Goal: Task Accomplishment & Management: Use online tool/utility

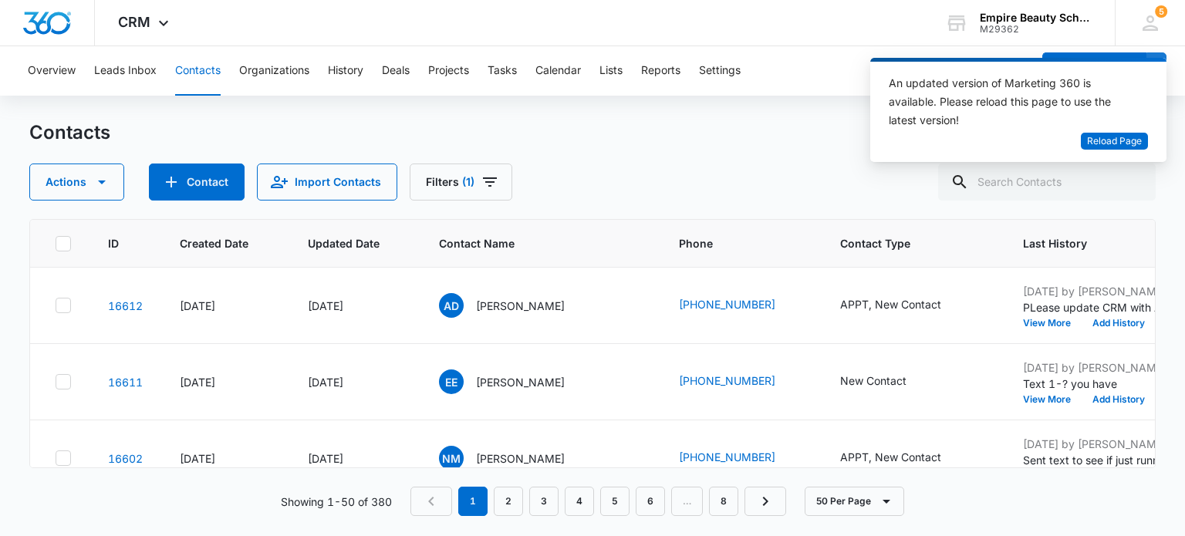
scroll to position [154, 0]
click at [1119, 141] on span "Reload Page" at bounding box center [1114, 141] width 55 height 15
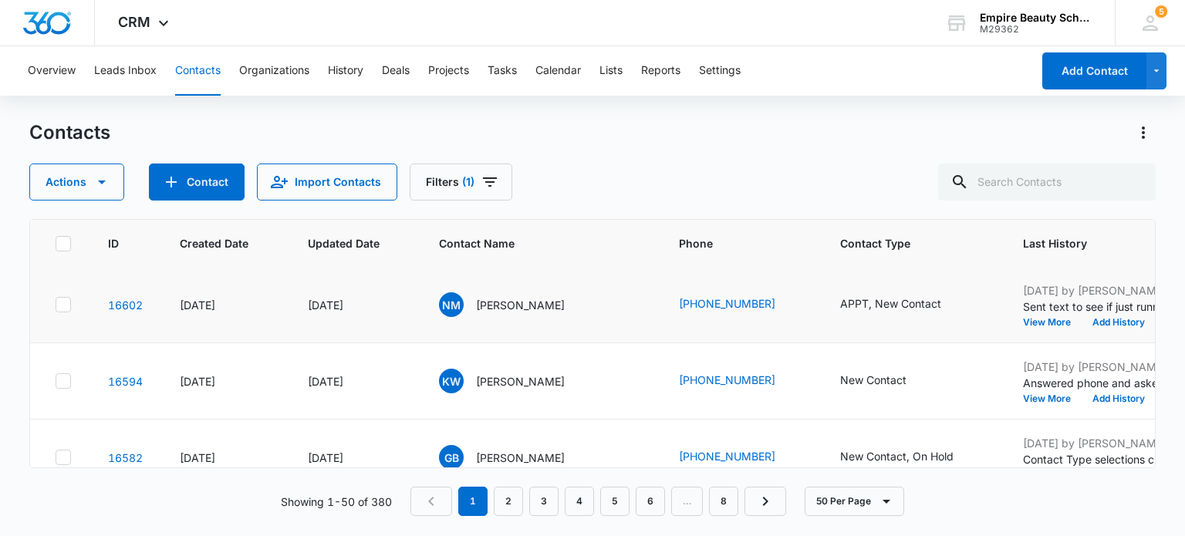
scroll to position [154, 0]
click at [1023, 397] on button "View More" at bounding box center [1052, 397] width 59 height 9
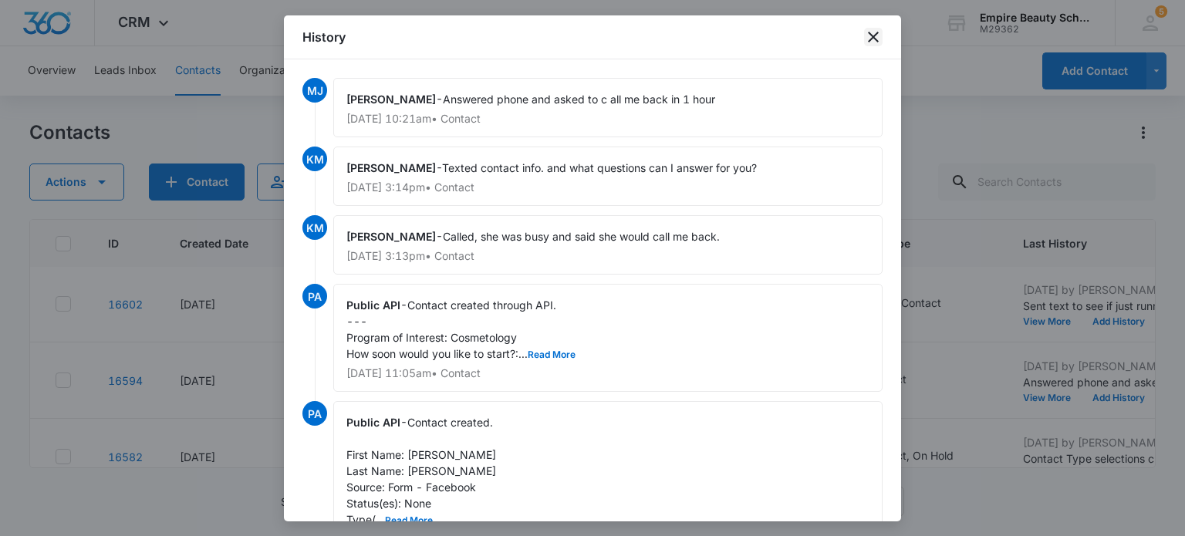
click at [870, 36] on icon "close" at bounding box center [873, 37] width 19 height 19
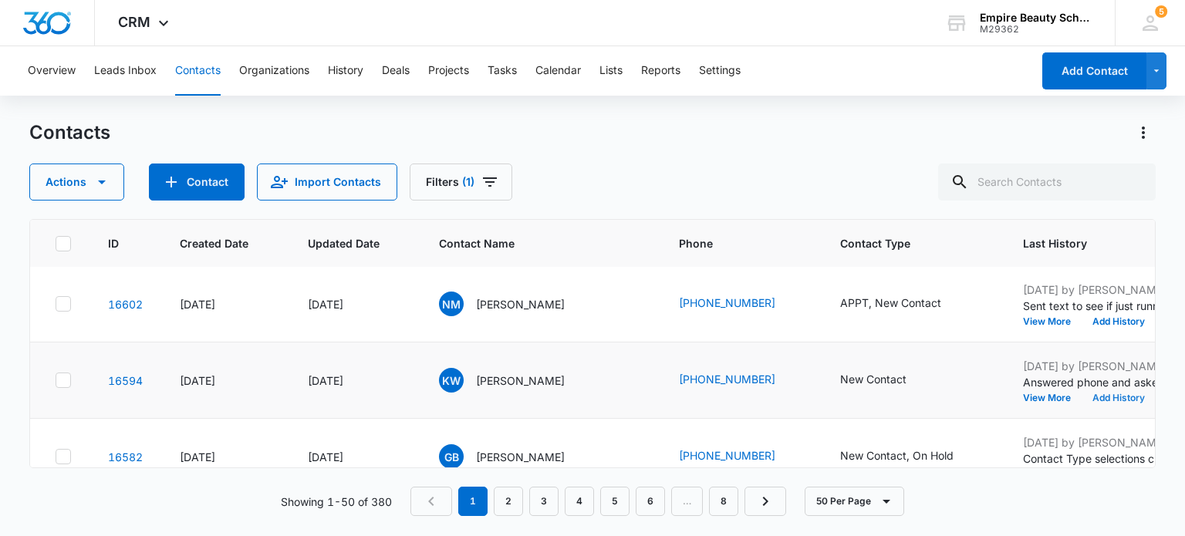
click at [1082, 393] on button "Add History" at bounding box center [1119, 397] width 74 height 9
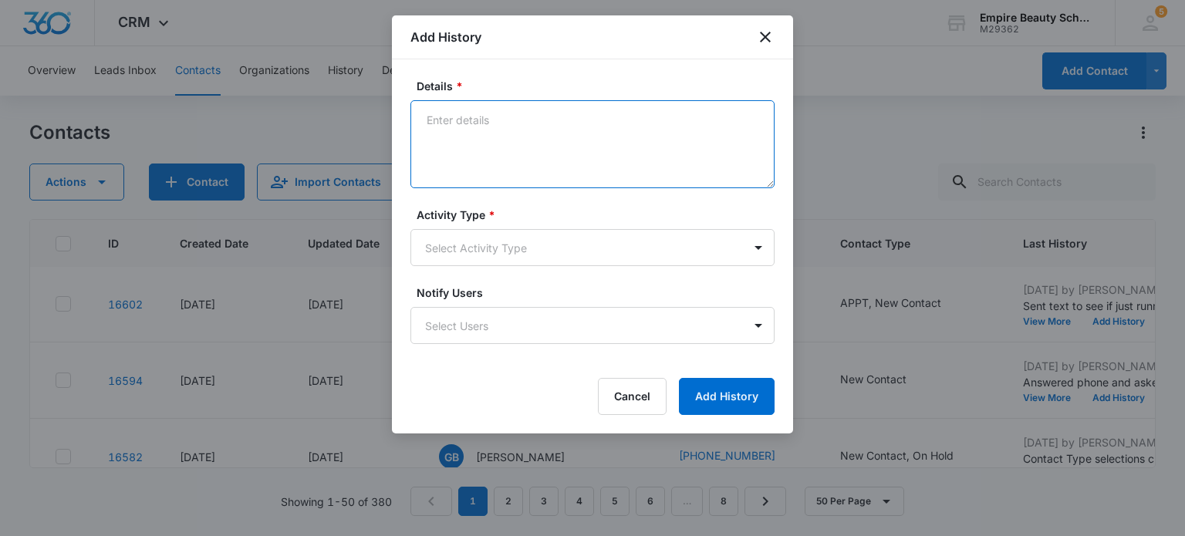
click at [498, 126] on textarea "Details *" at bounding box center [592, 144] width 364 height 88
type textarea "Call 2"
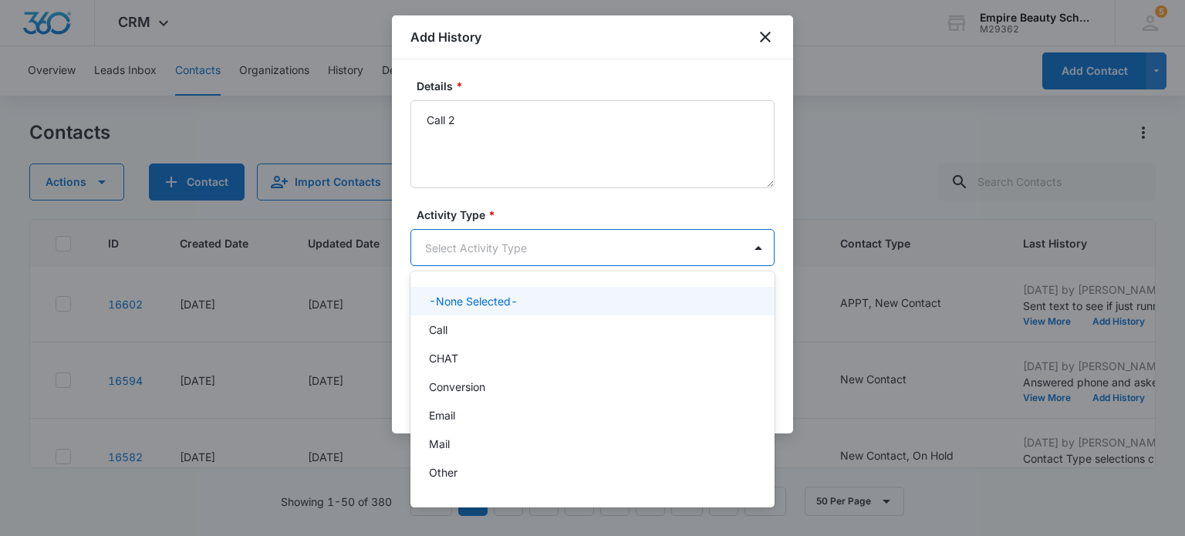
click at [547, 252] on body "CRM Apps Forms CRM Email Shop Payments POS Files Brand Settings Empire Beauty S…" at bounding box center [592, 268] width 1185 height 536
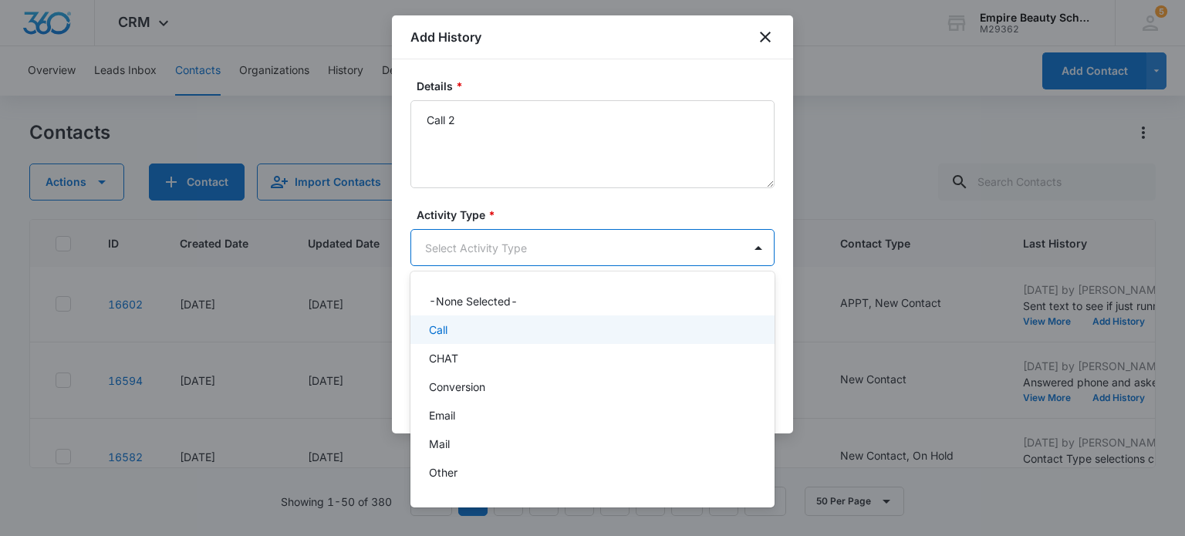
click at [475, 329] on div "Call" at bounding box center [591, 330] width 324 height 16
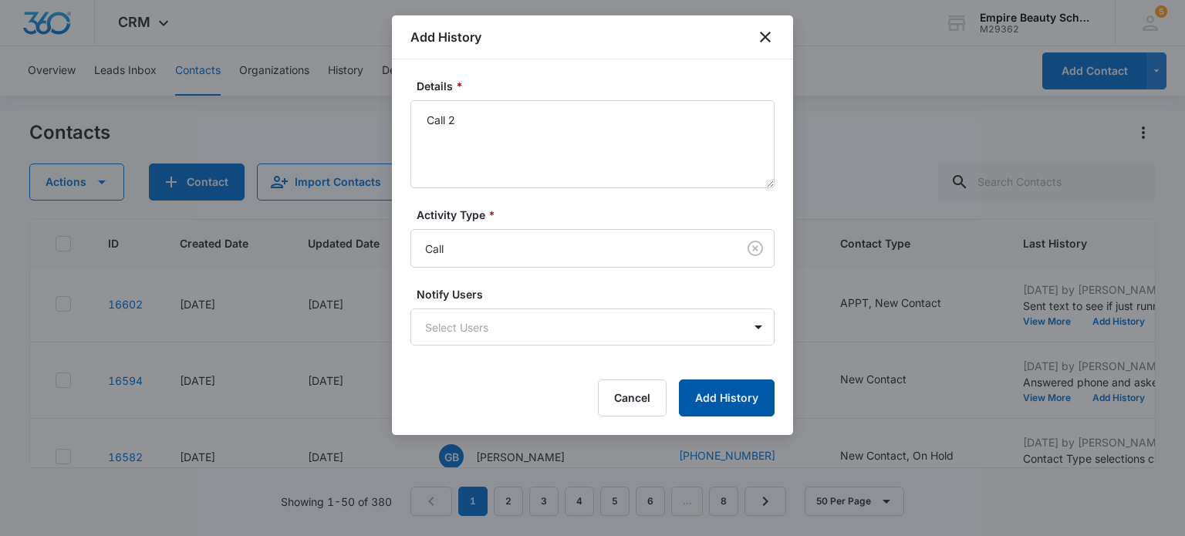
click at [740, 393] on button "Add History" at bounding box center [727, 398] width 96 height 37
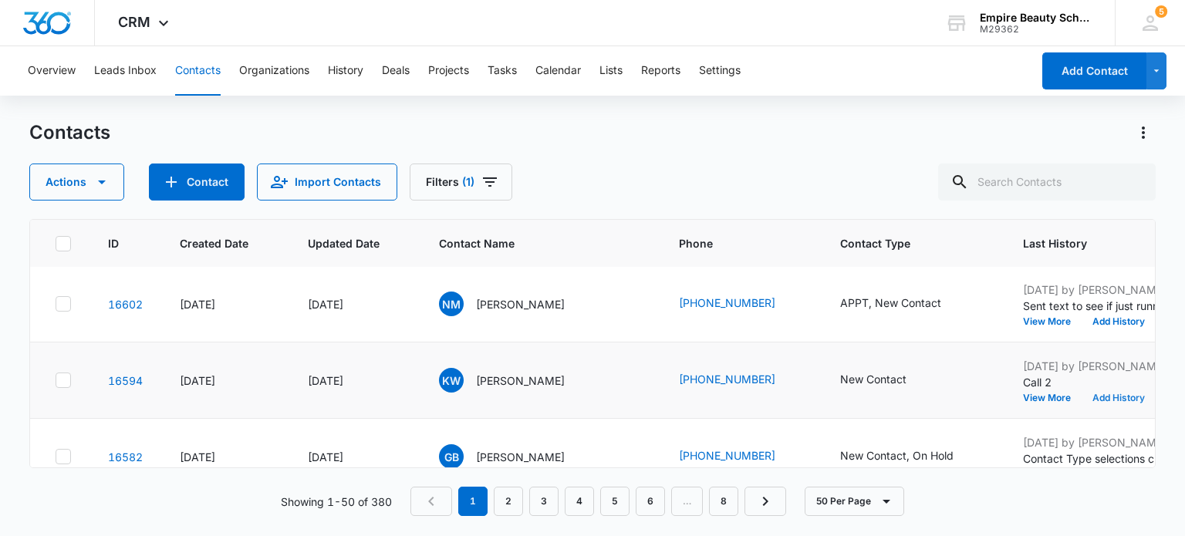
click at [1106, 393] on button "Add History" at bounding box center [1119, 397] width 74 height 9
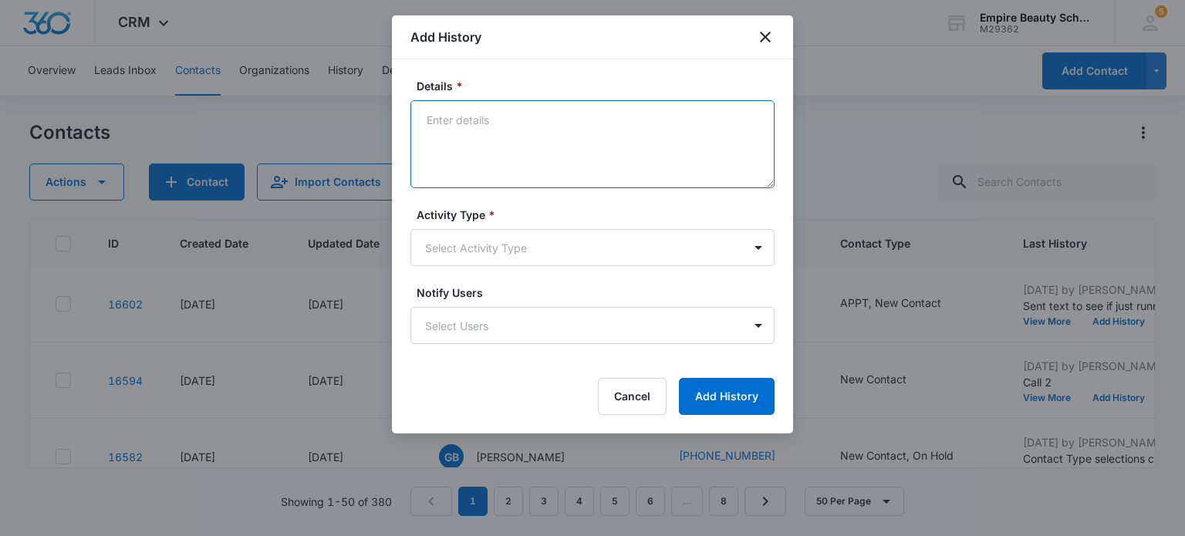
click at [483, 128] on textarea "Details *" at bounding box center [592, 144] width 364 height 88
type textarea "Text 2 sooner or later"
click at [525, 248] on body "CRM Apps Forms CRM Email Shop Payments POS Files Brand Settings Empire Beauty S…" at bounding box center [592, 268] width 1185 height 536
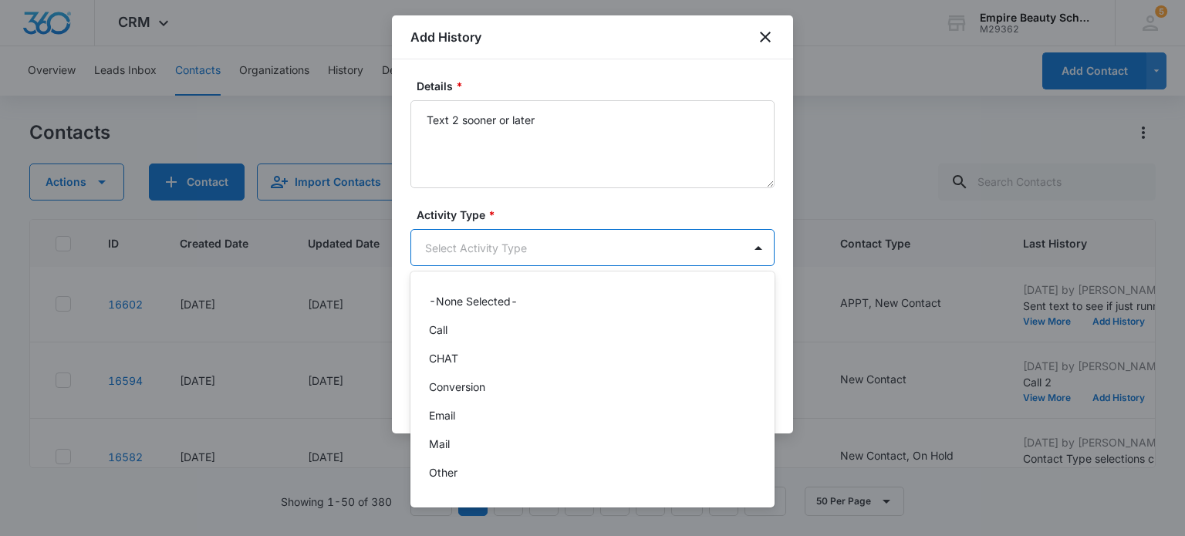
scroll to position [80, 0]
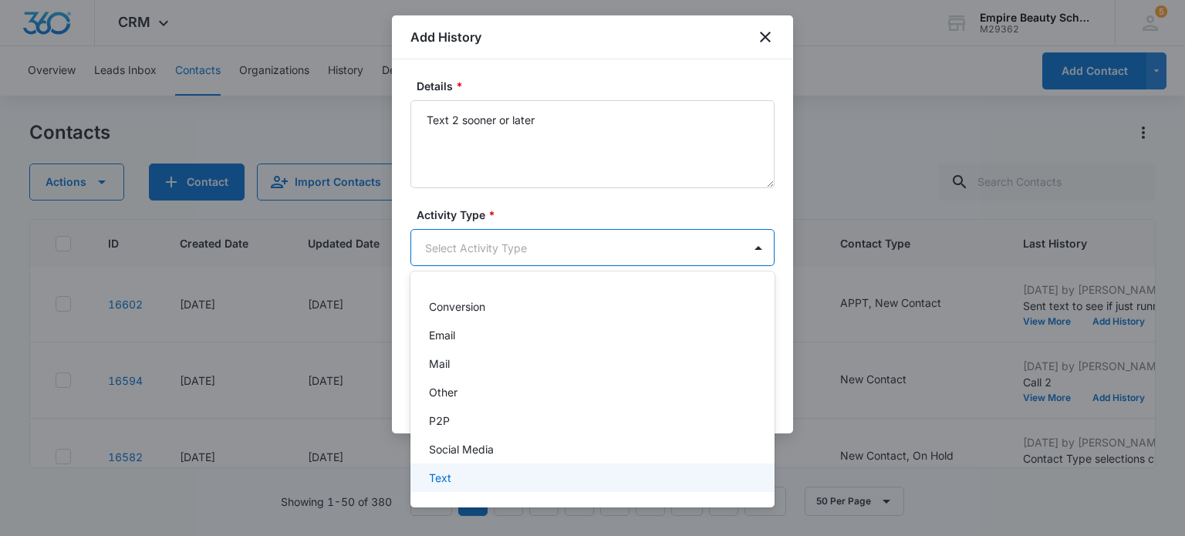
click at [485, 474] on div "Text" at bounding box center [591, 478] width 324 height 16
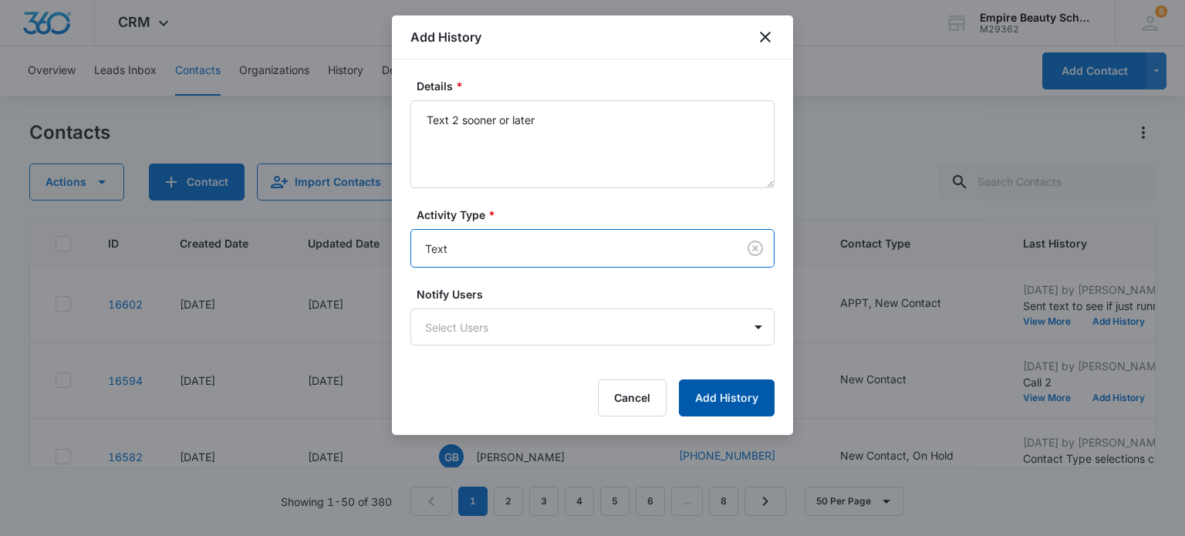
click at [734, 396] on button "Add History" at bounding box center [727, 398] width 96 height 37
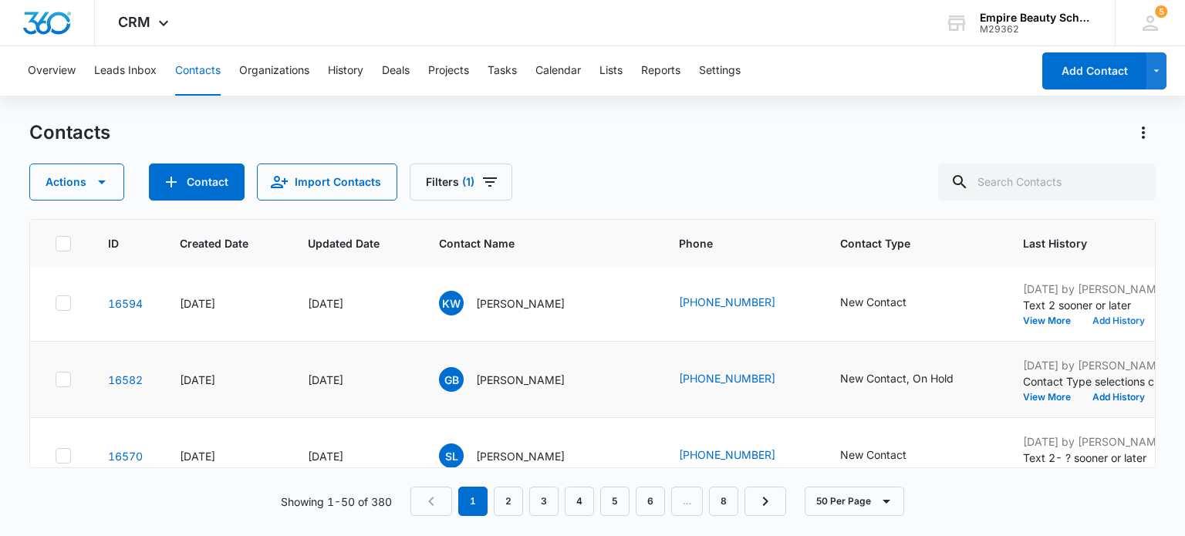
scroll to position [309, 0]
click at [1082, 393] on button "Add History" at bounding box center [1119, 396] width 74 height 9
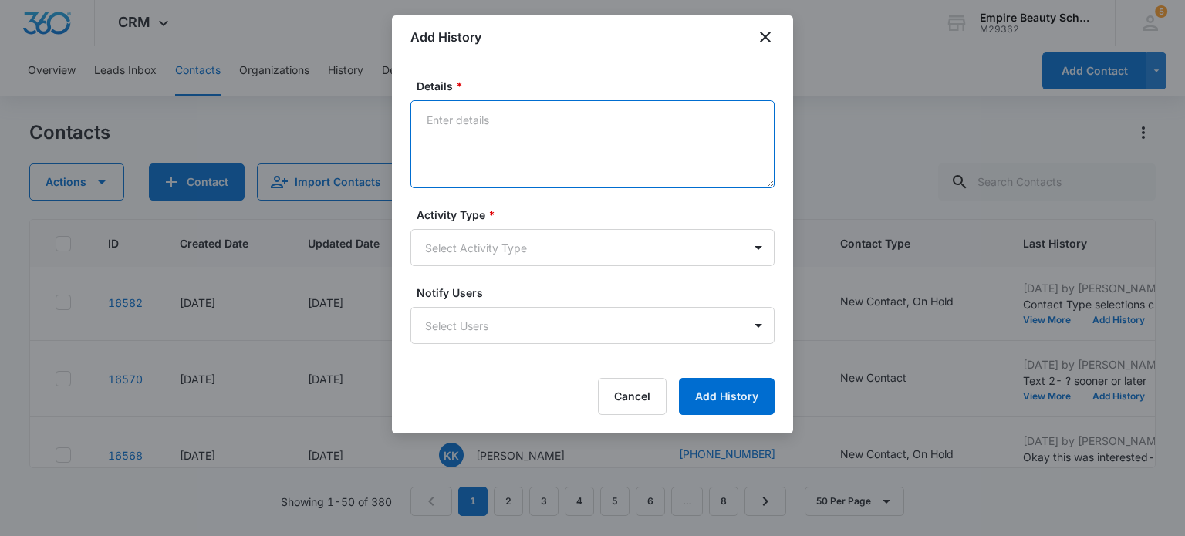
click at [508, 146] on textarea "Details *" at bounding box center [592, 144] width 364 height 88
type textarea "Call 3"
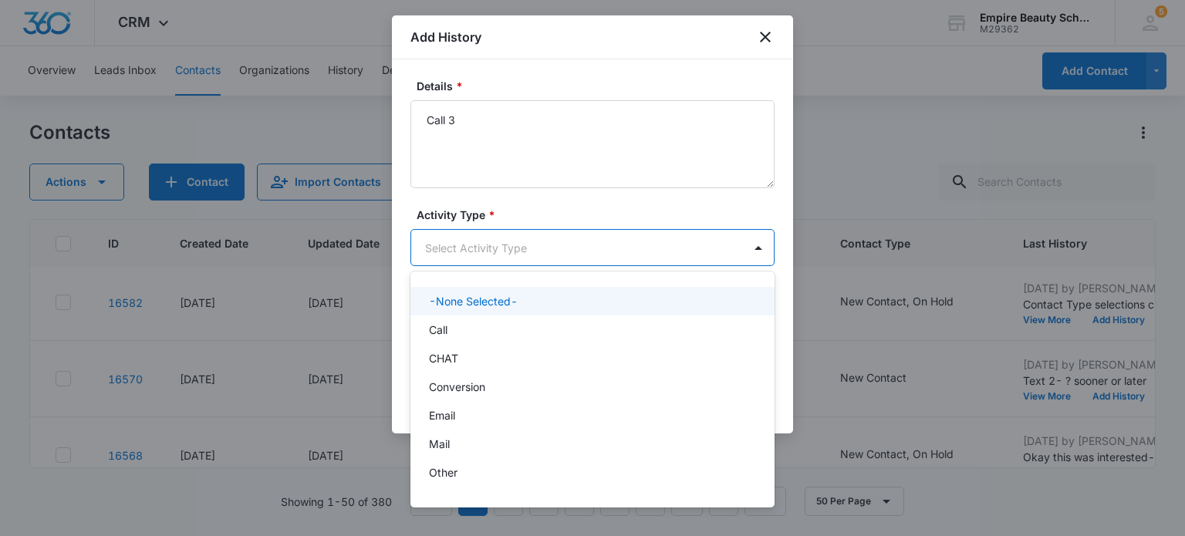
click at [529, 243] on body "CRM Apps Forms CRM Email Shop Payments POS Files Brand Settings Empire Beauty S…" at bounding box center [592, 268] width 1185 height 536
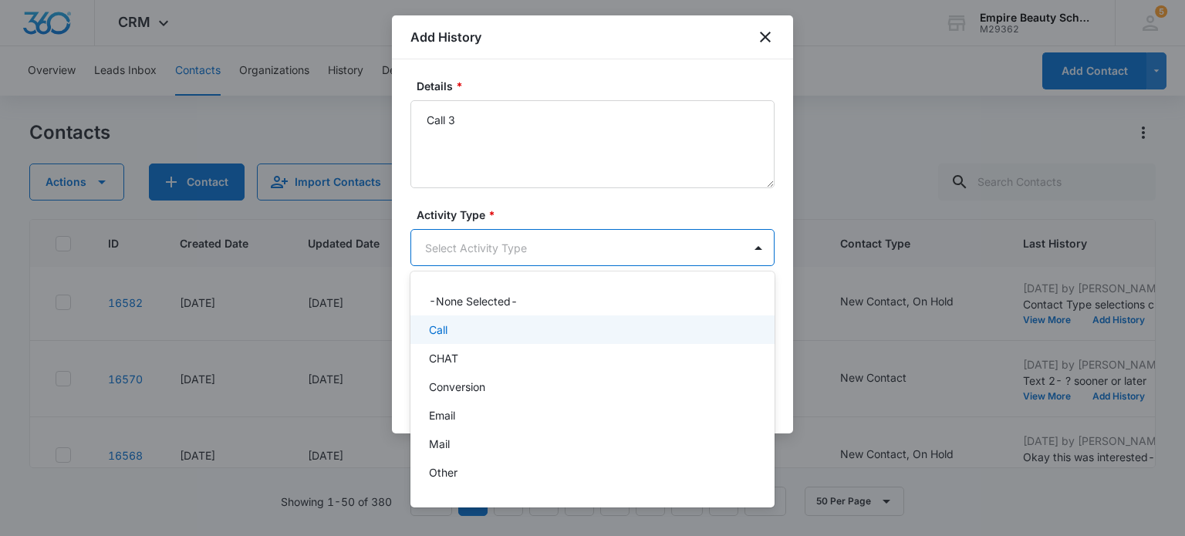
click at [460, 336] on div "Call" at bounding box center [591, 330] width 324 height 16
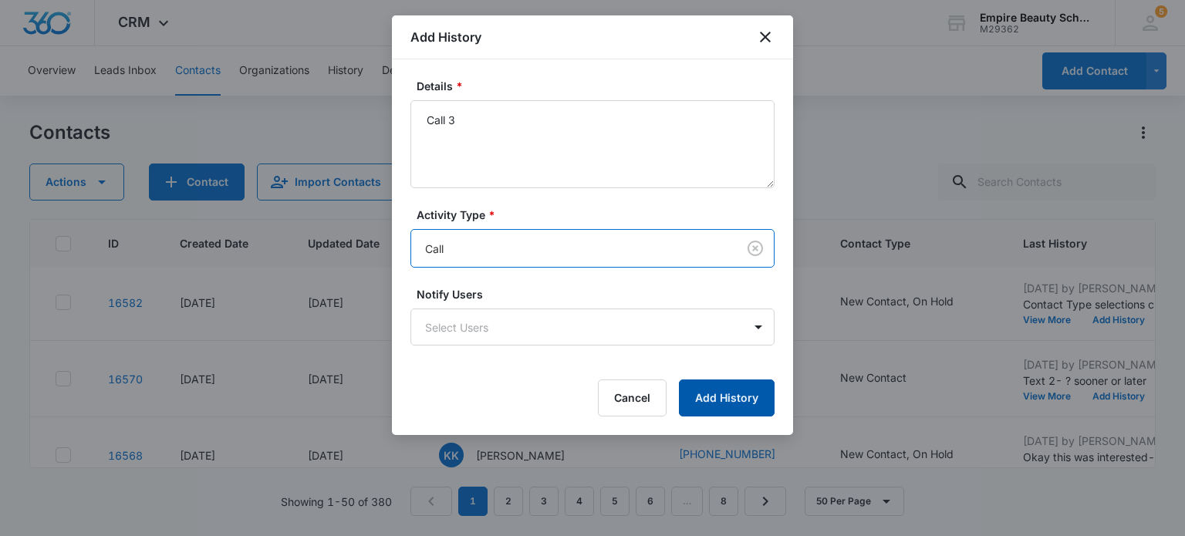
click at [713, 397] on button "Add History" at bounding box center [727, 398] width 96 height 37
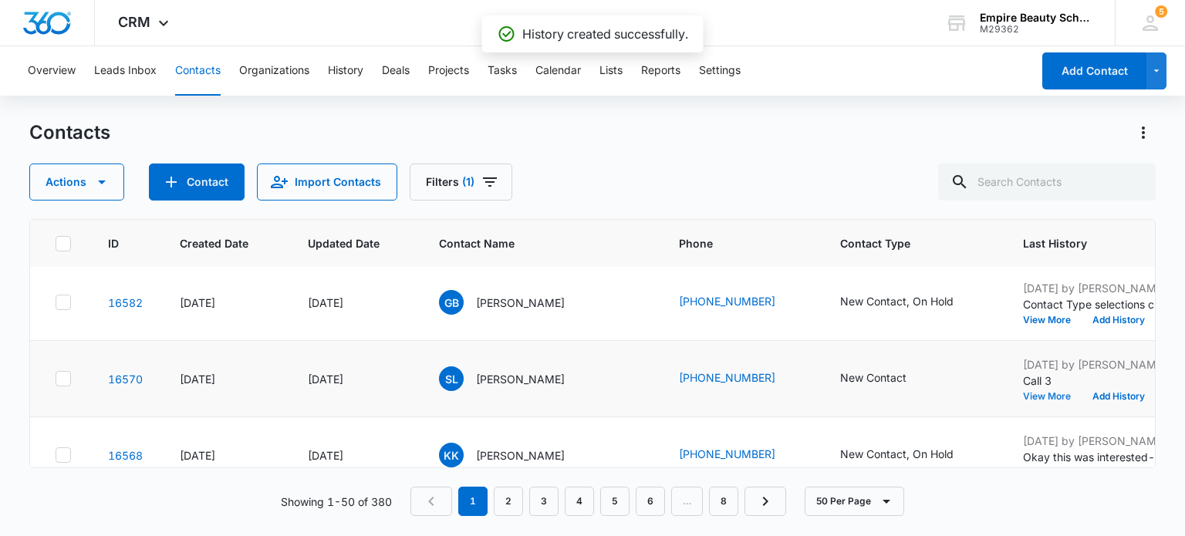
click at [1025, 393] on button "View More" at bounding box center [1052, 396] width 59 height 9
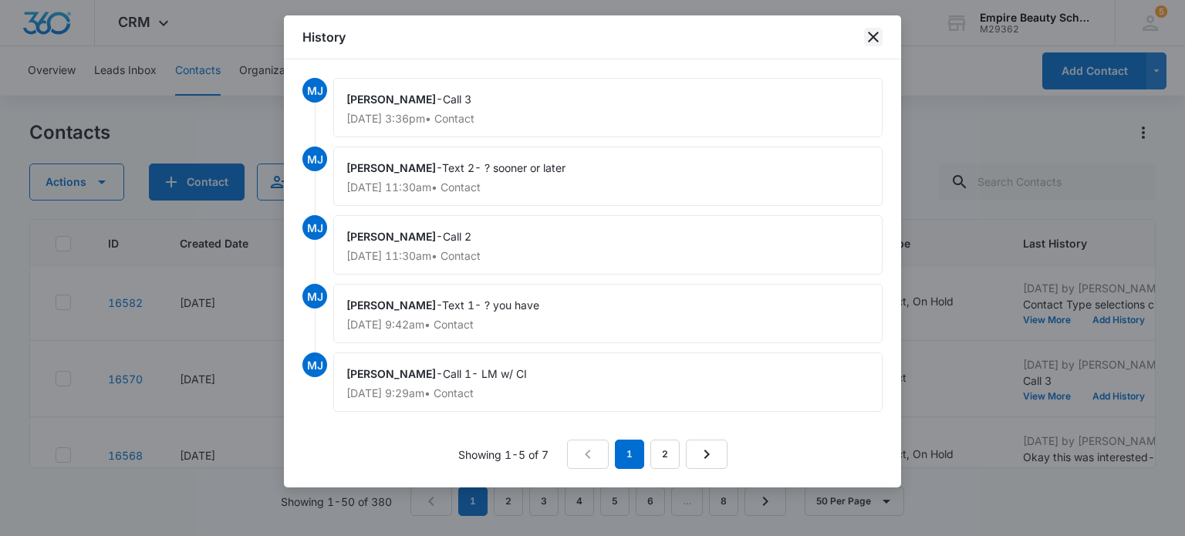
click at [878, 36] on icon "close" at bounding box center [873, 37] width 19 height 19
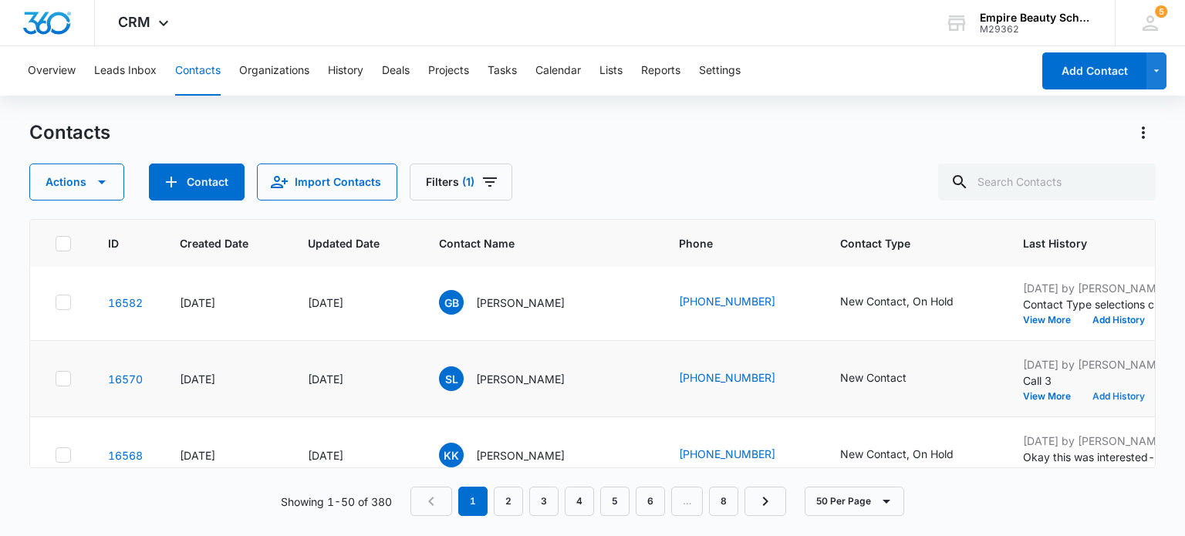
click at [1085, 394] on button "Add History" at bounding box center [1119, 396] width 74 height 9
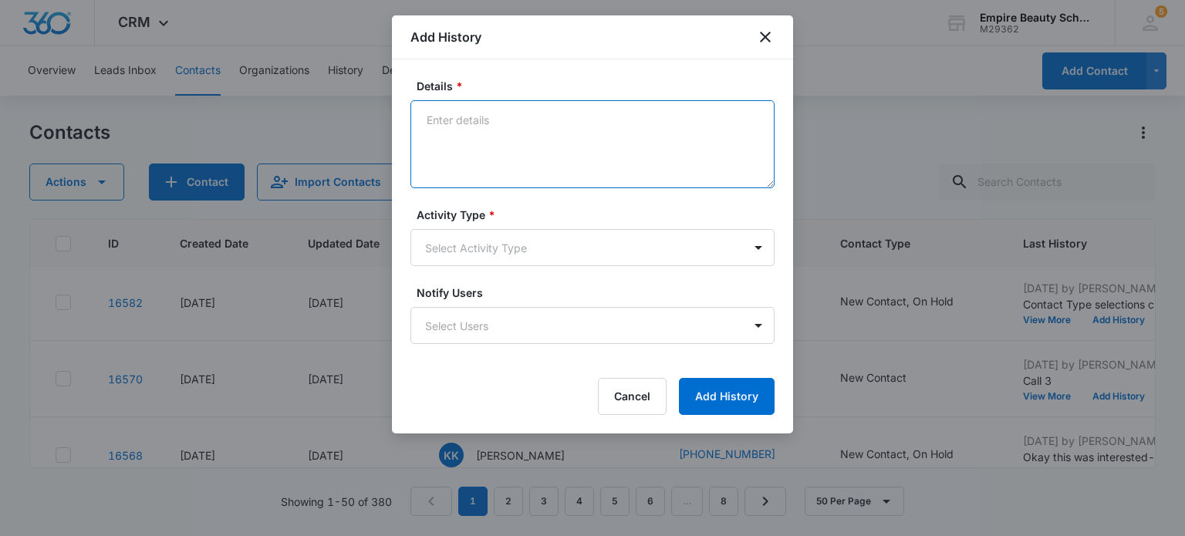
click at [497, 113] on textarea "Details *" at bounding box center [592, 144] width 364 height 88
type textarea "Text 3- trying to connect"
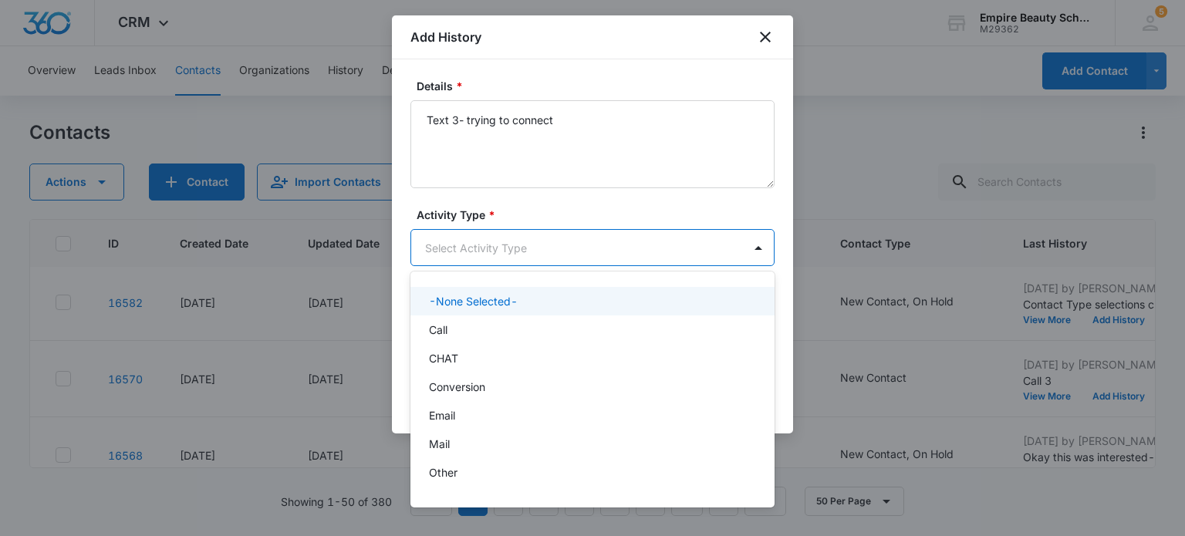
click at [536, 244] on body "CRM Apps Forms CRM Email Shop Payments POS Files Brand Settings Empire Beauty S…" at bounding box center [592, 268] width 1185 height 536
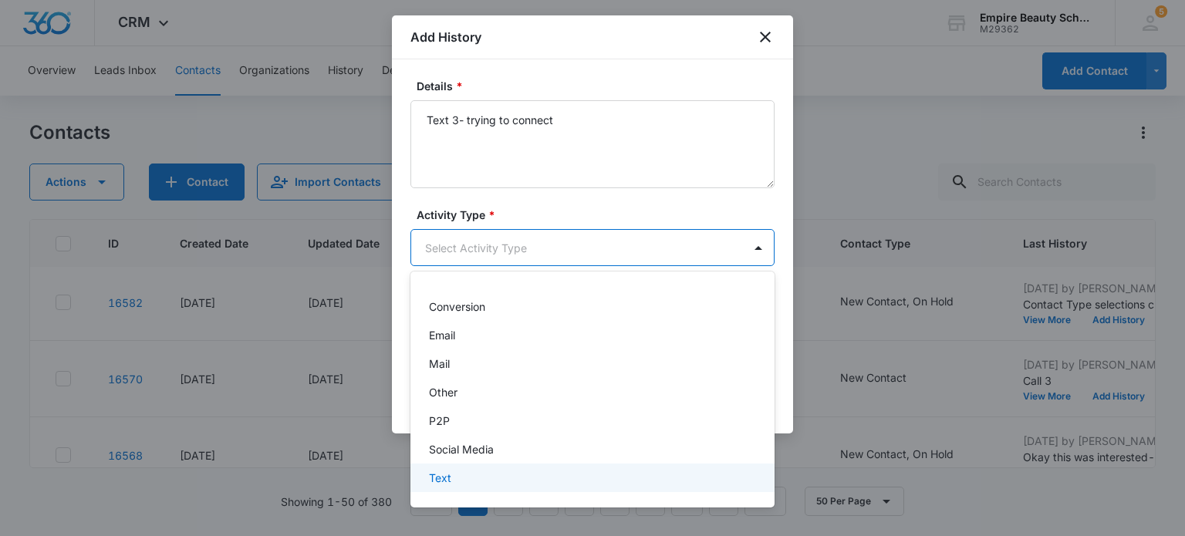
click at [511, 485] on div "Text" at bounding box center [591, 478] width 324 height 16
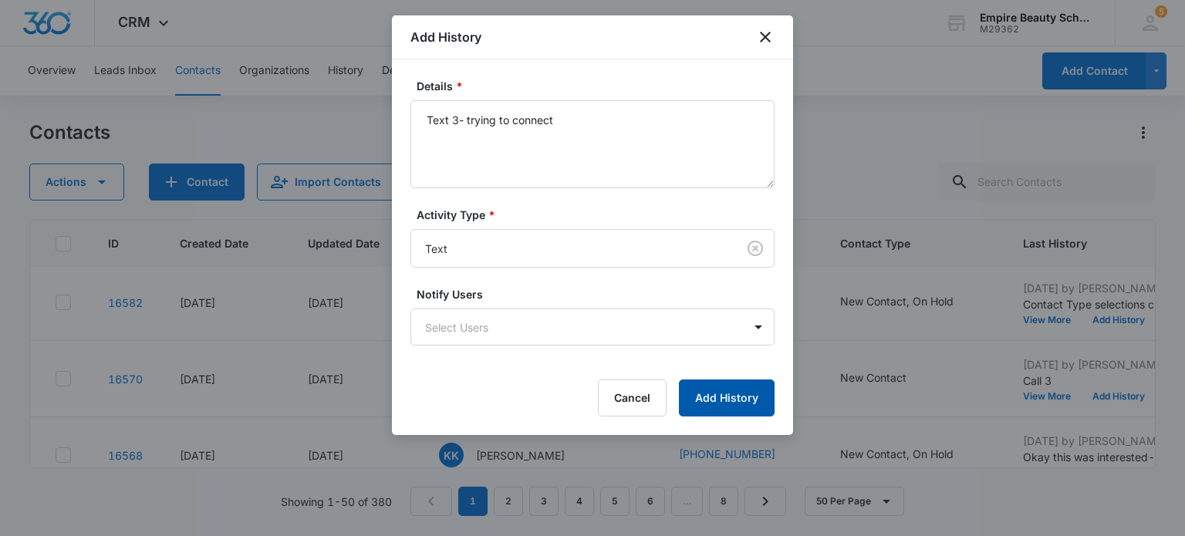
click at [741, 404] on button "Add History" at bounding box center [727, 398] width 96 height 37
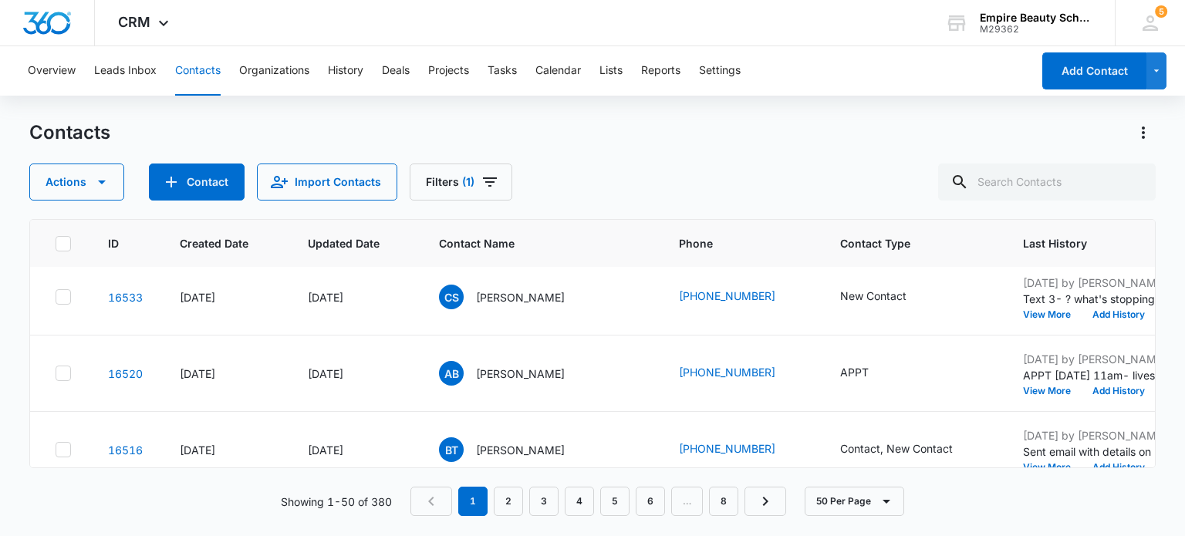
scroll to position [926, 0]
